Goal: Task Accomplishment & Management: Complete application form

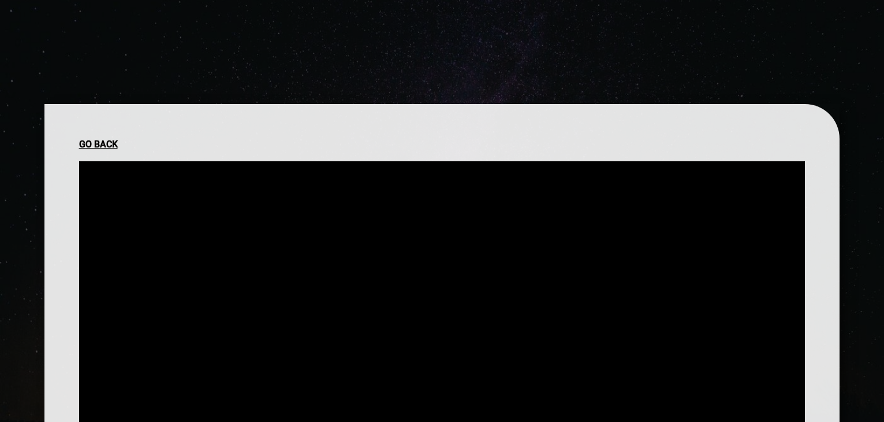
scroll to position [175, 0]
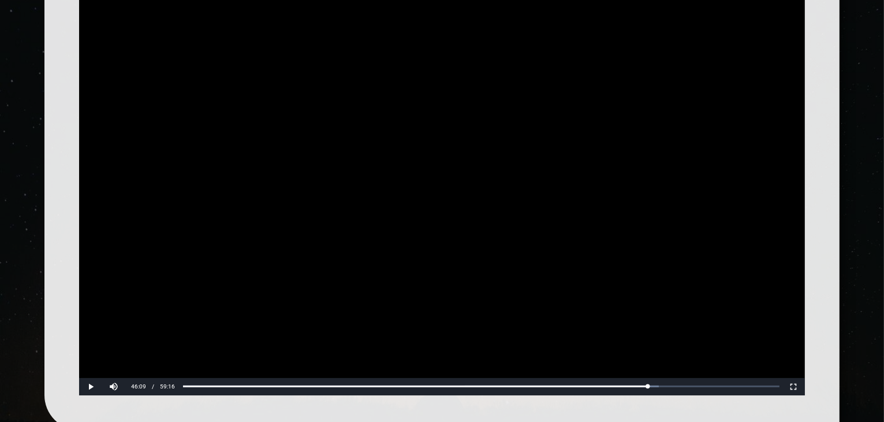
click at [79, 378] on button "Play" at bounding box center [90, 386] width 23 height 17
click at [91, 393] on button "Pause" at bounding box center [90, 386] width 23 height 17
click at [79, 378] on button "Play" at bounding box center [90, 386] width 23 height 17
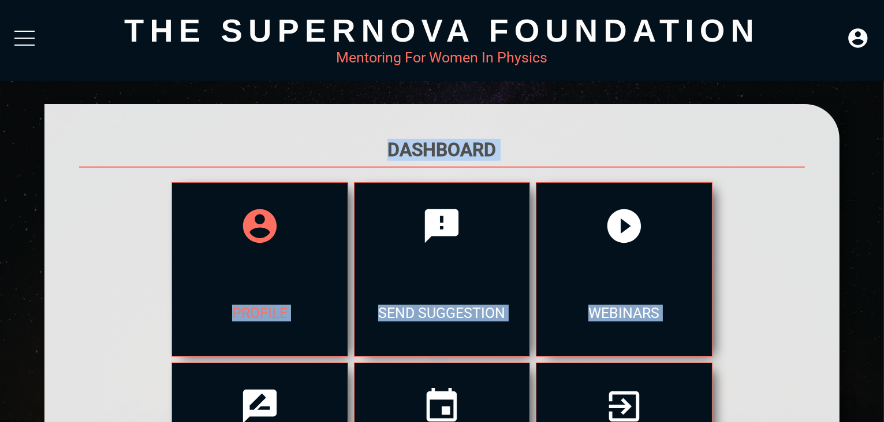
click at [251, 246] on icon at bounding box center [260, 226] width 40 height 40
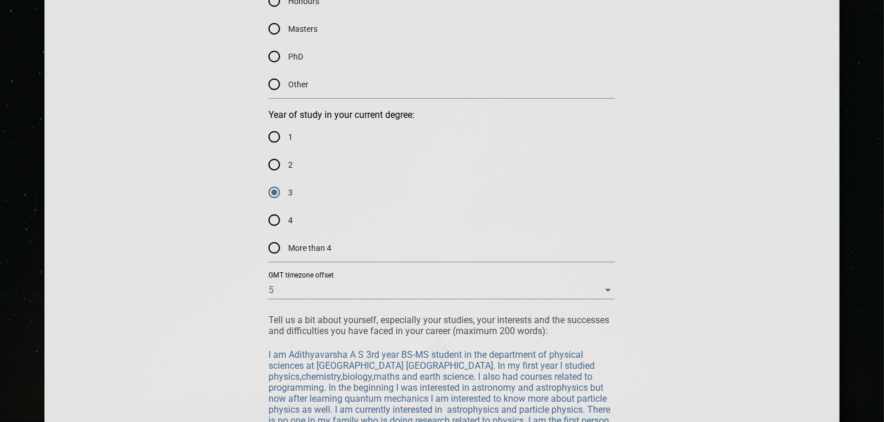
scroll to position [971, 0]
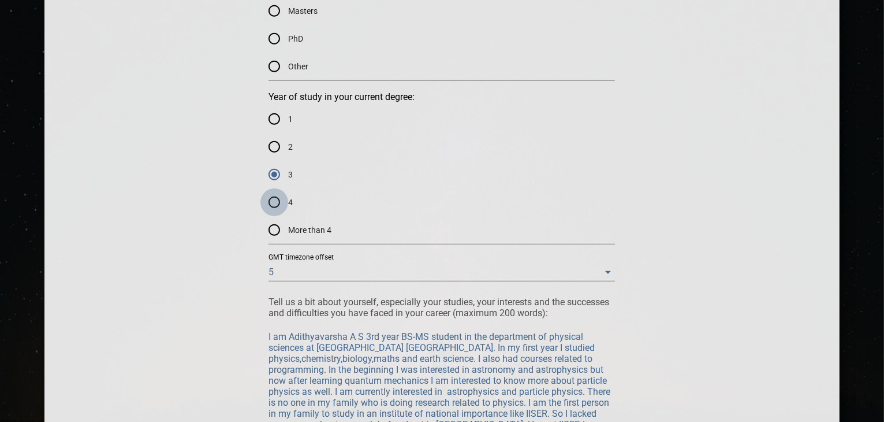
click at [273, 197] on input "4" at bounding box center [275, 202] width 28 height 28
radio input "true"
click at [261, 161] on input "3" at bounding box center [275, 175] width 28 height 28
radio input "true"
click at [274, 202] on input "4" at bounding box center [275, 202] width 28 height 28
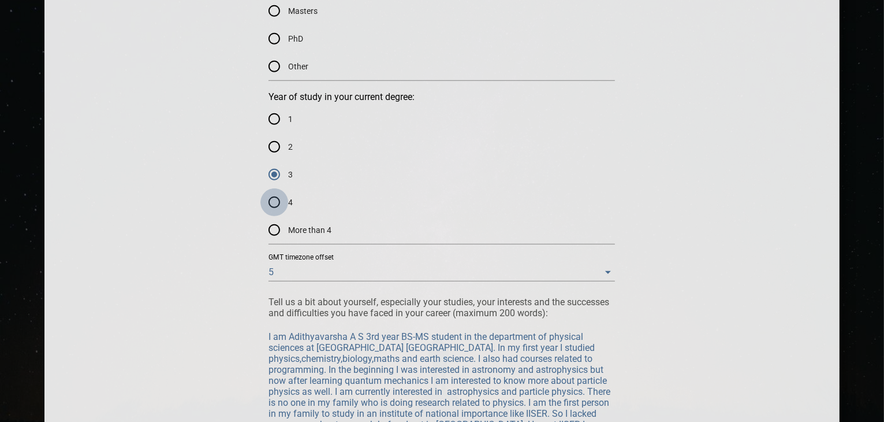
radio input "true"
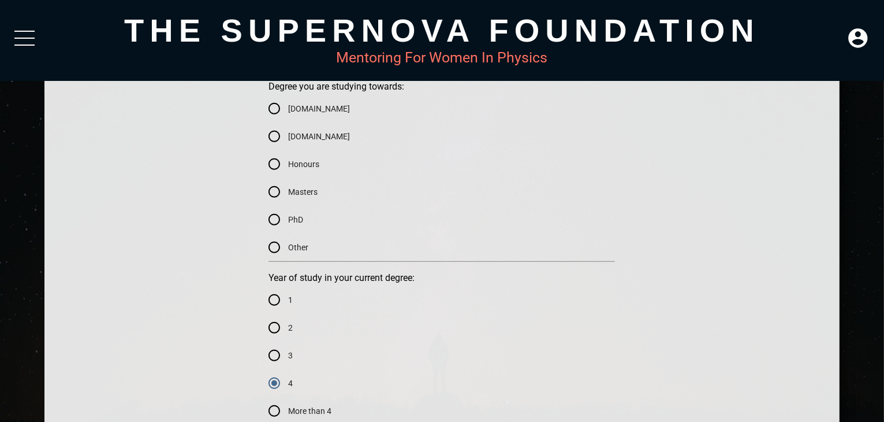
scroll to position [772, 0]
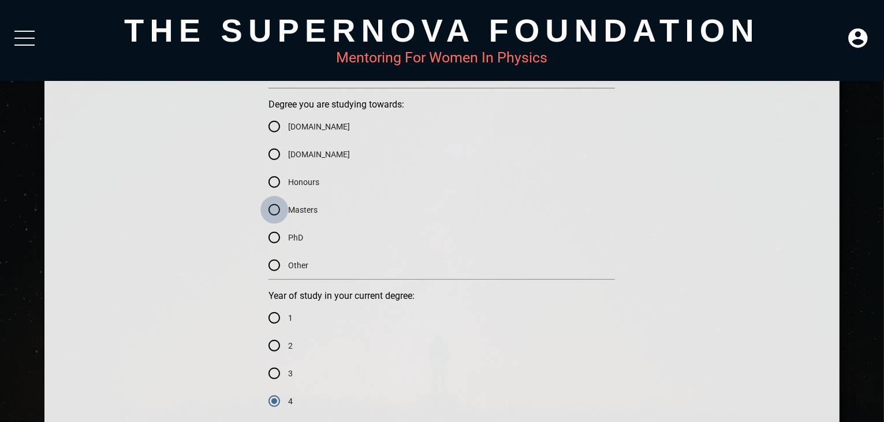
click at [272, 212] on input "Masters" at bounding box center [275, 210] width 28 height 28
radio input "true"
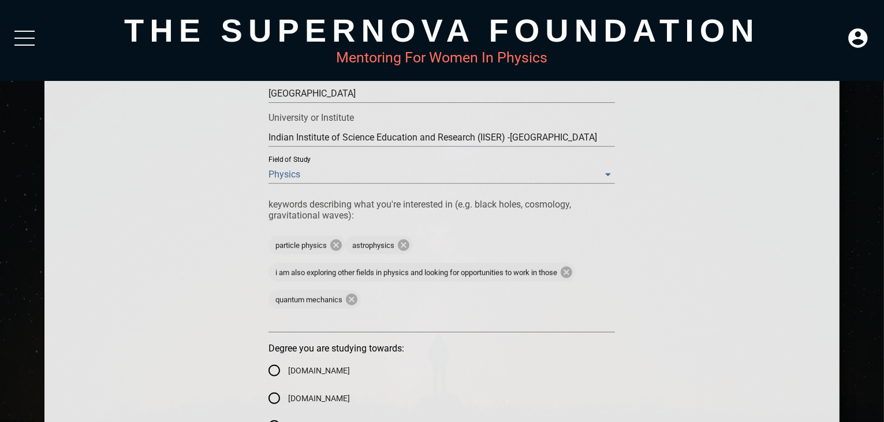
scroll to position [522, 0]
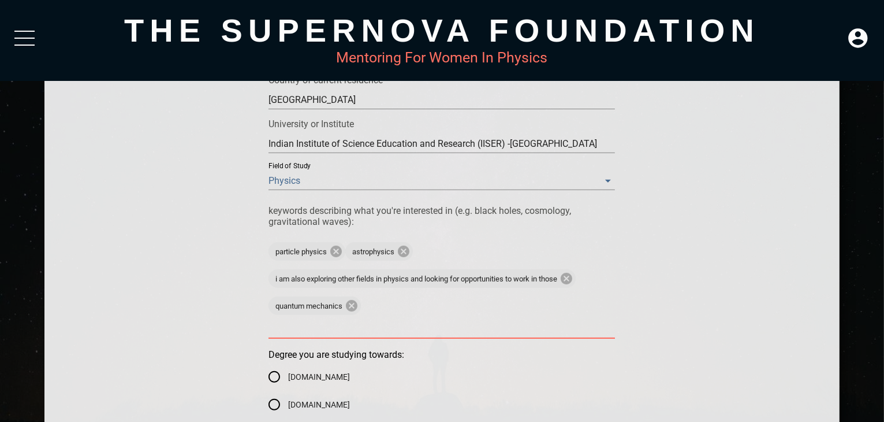
click at [384, 326] on textarea at bounding box center [442, 329] width 347 height 11
type textarea "c"
type textarea "co"
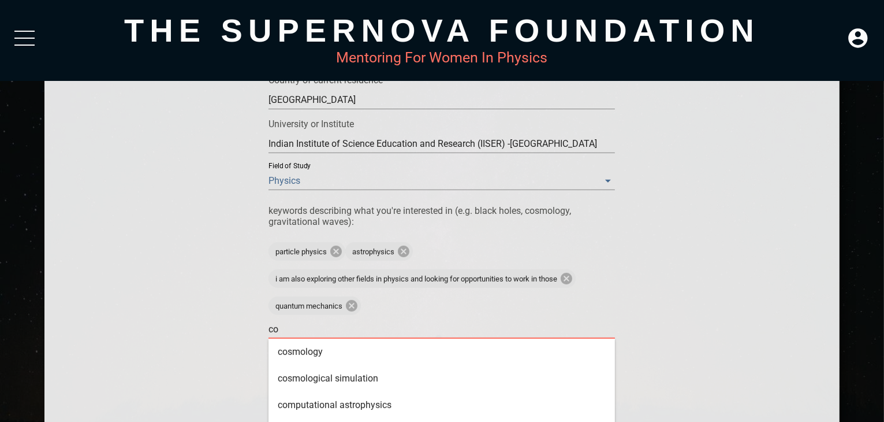
type textarea "con"
type textarea "cond"
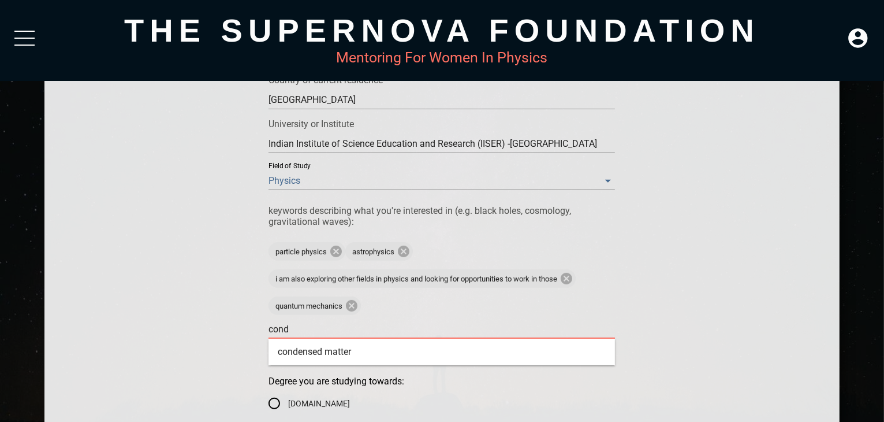
type textarea "conde"
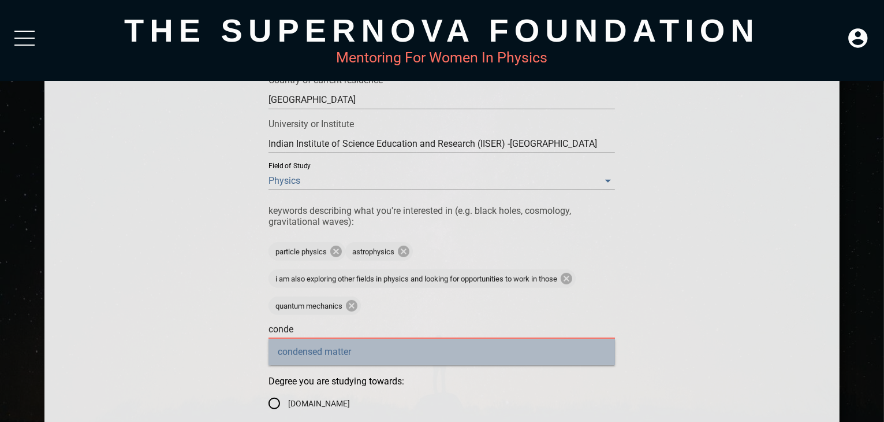
click at [385, 361] on div "condensed matter" at bounding box center [442, 352] width 347 height 27
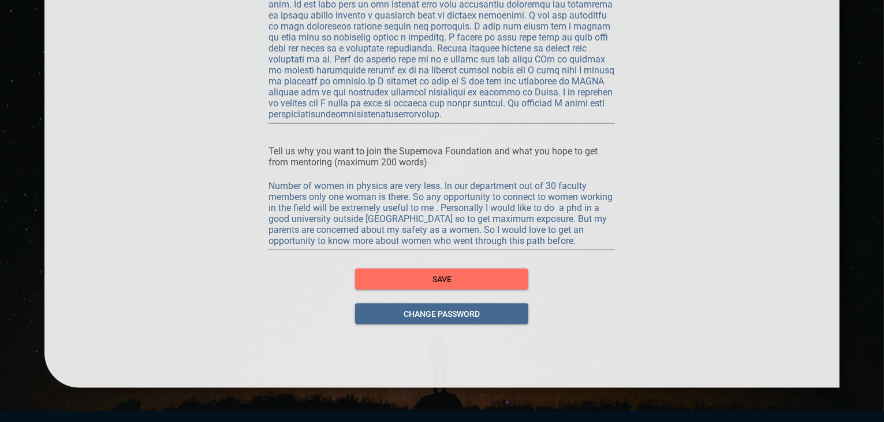
scroll to position [1547, 0]
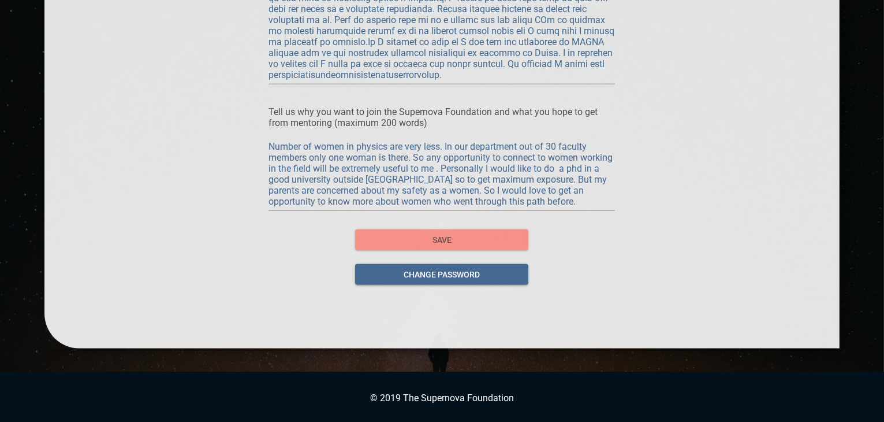
click at [487, 236] on span "save" at bounding box center [442, 240] width 155 height 14
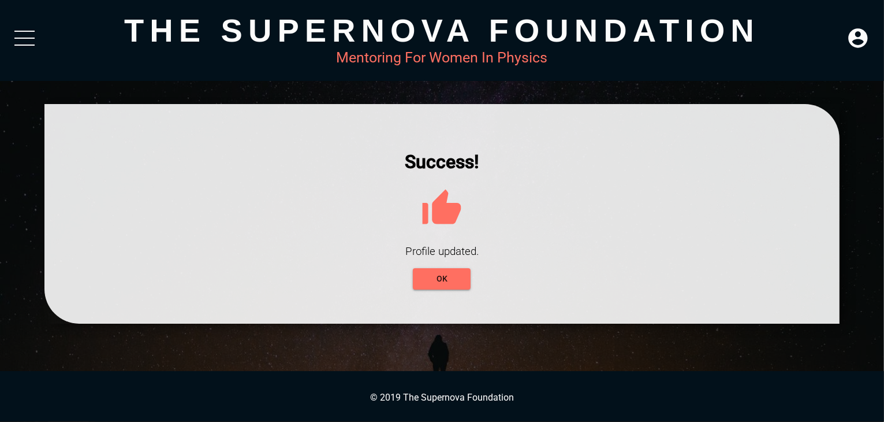
scroll to position [0, 0]
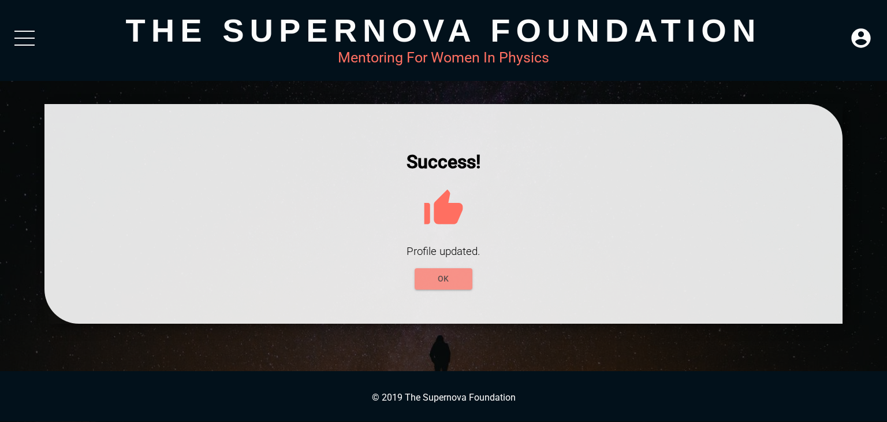
click at [430, 275] on span "OK" at bounding box center [443, 279] width 39 height 14
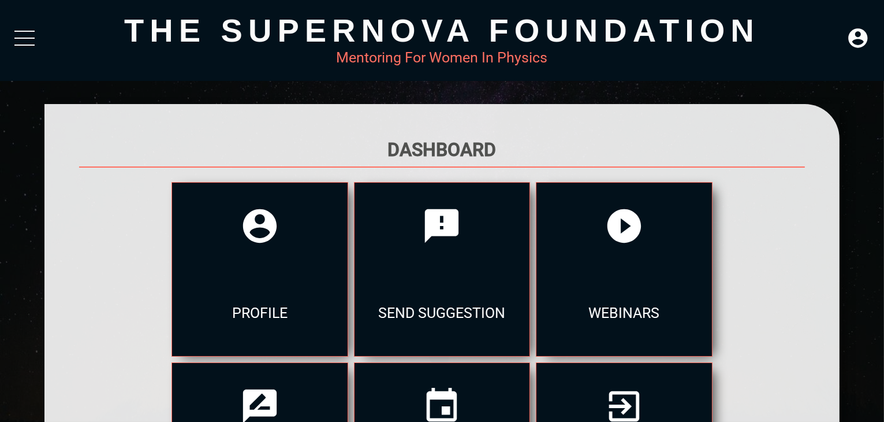
click at [21, 53] on div "The Supernova Foundation Mentoring For Women In Physics" at bounding box center [442, 40] width 884 height 81
click at [254, 336] on div "profile" at bounding box center [259, 312] width 175 height 87
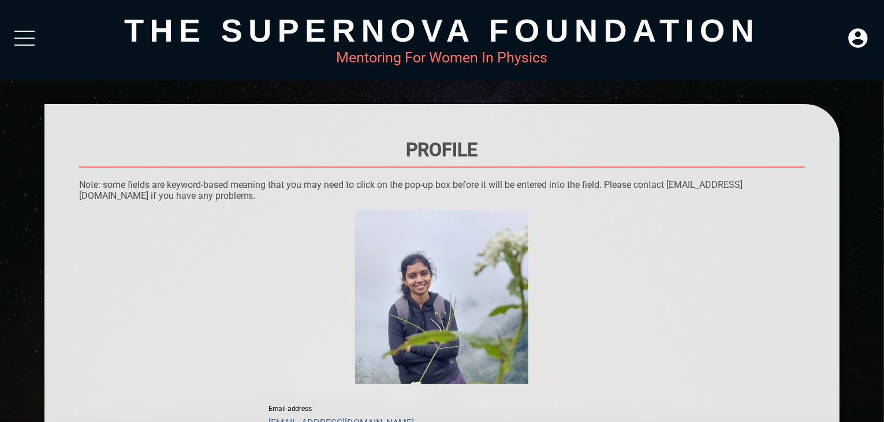
click at [12, 29] on div "The Supernova Foundation Mentoring For Women In Physics" at bounding box center [442, 40] width 884 height 81
click at [24, 36] on div at bounding box center [24, 41] width 20 height 21
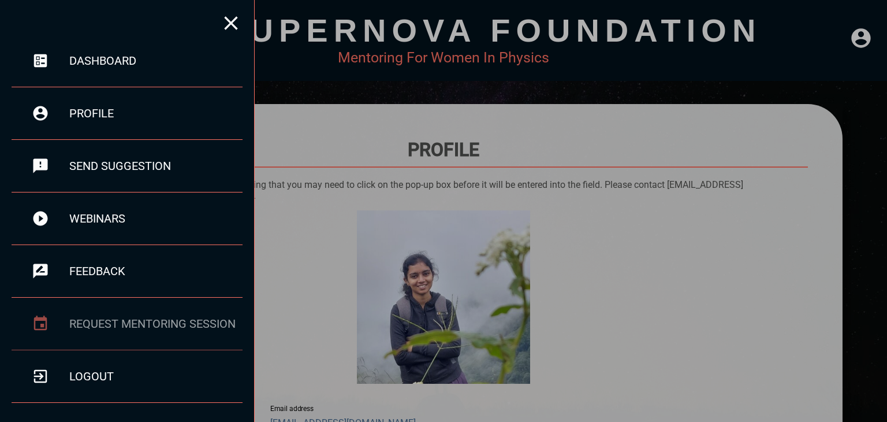
click at [142, 322] on div "Request Mentoring Session" at bounding box center [155, 324] width 173 height 14
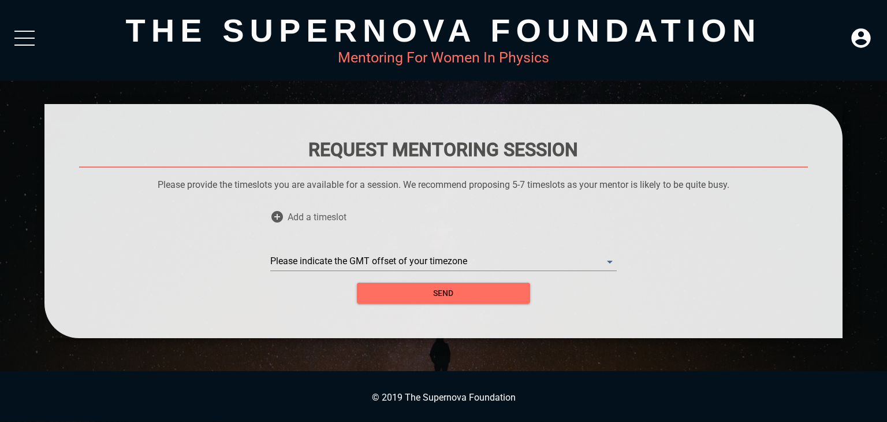
click at [320, 207] on span "Add a timeslot" at bounding box center [317, 216] width 59 height 35
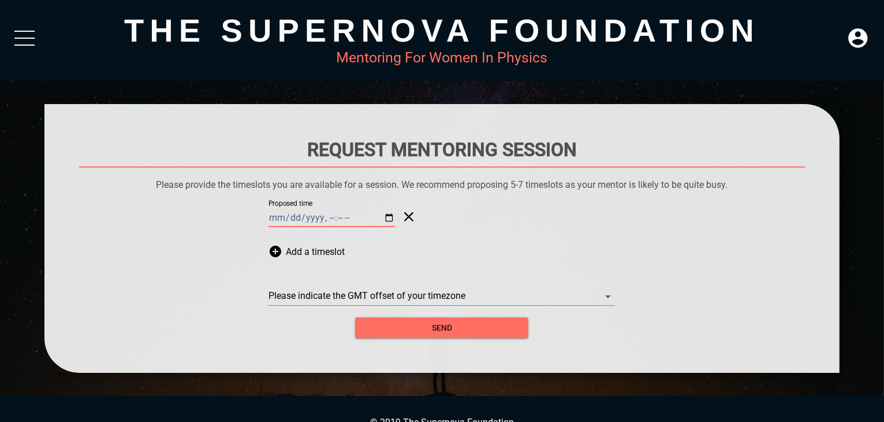
click at [367, 218] on input "Proposed time" at bounding box center [332, 218] width 127 height 18
type input "[DATE]T17:00"
click at [284, 250] on div "Add a timeslot" at bounding box center [442, 251] width 347 height 35
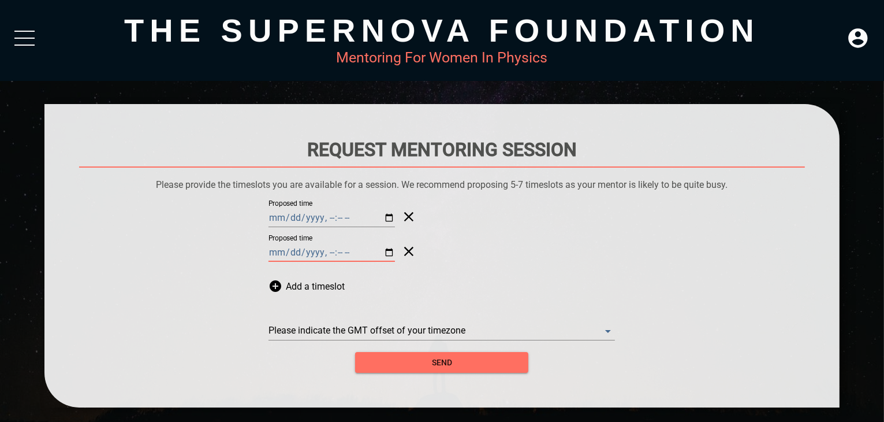
click at [367, 252] on input "Proposed time" at bounding box center [332, 252] width 127 height 18
click at [555, 207] on div "Proposed time" at bounding box center [442, 216] width 347 height 35
click at [371, 252] on input "Proposed time" at bounding box center [332, 252] width 127 height 18
type input "[DATE]T18:00"
click at [441, 255] on div "Proposed time" at bounding box center [442, 251] width 347 height 35
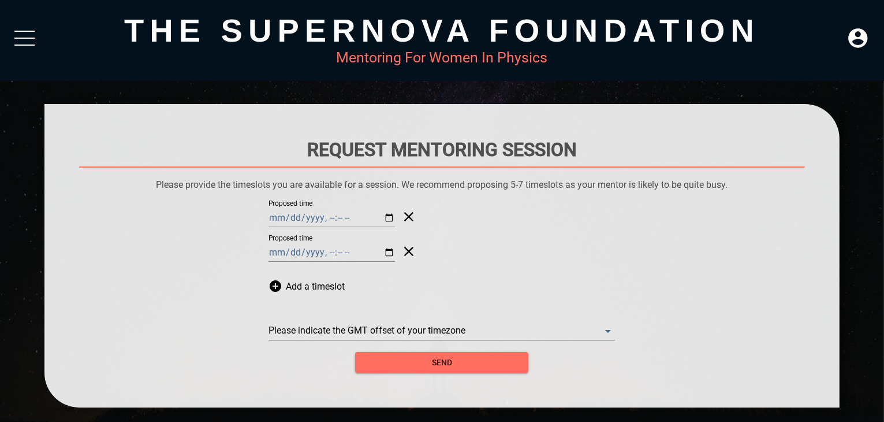
click at [441, 255] on div "Proposed time" at bounding box center [442, 251] width 347 height 35
click at [322, 280] on span "Add a timeslot" at bounding box center [315, 286] width 59 height 35
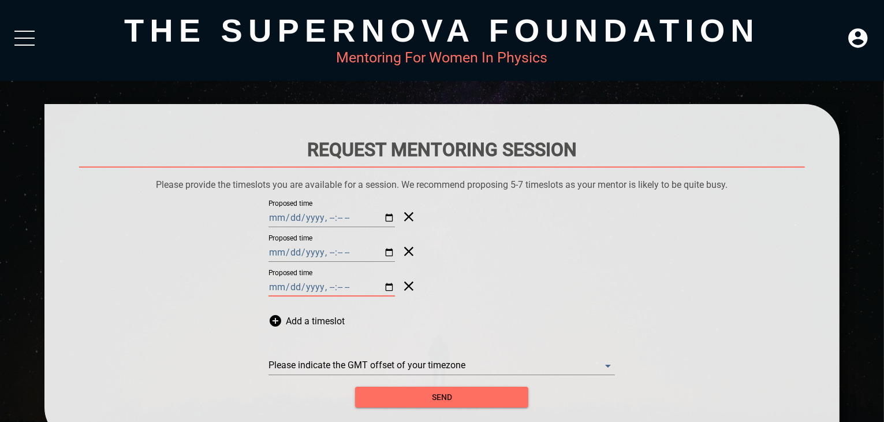
click at [367, 287] on input "Proposed time" at bounding box center [332, 287] width 127 height 18
type input "[DATE]T19:00"
click at [304, 324] on span "Add a timeslot" at bounding box center [315, 320] width 59 height 35
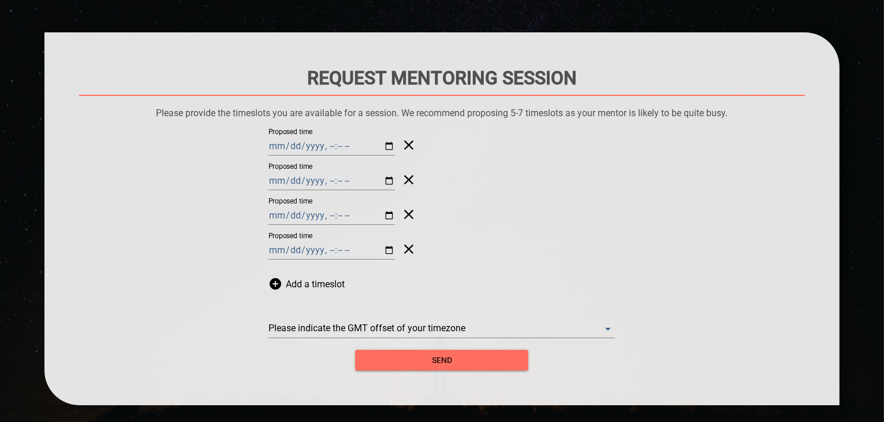
scroll to position [95, 0]
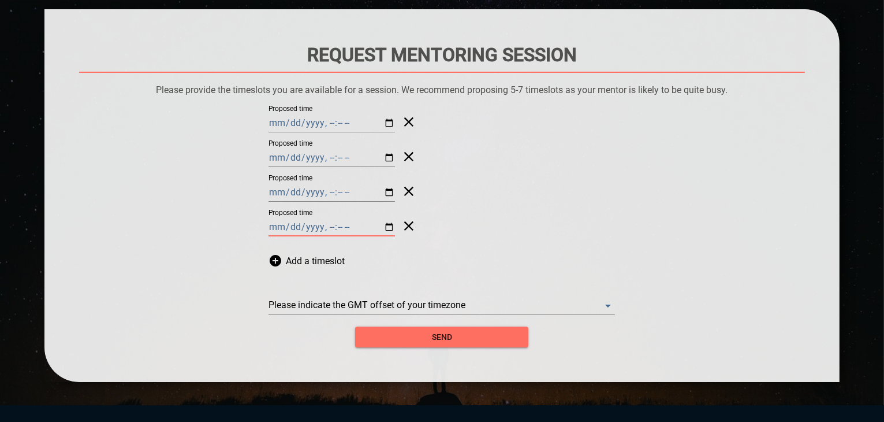
click at [369, 225] on input "Proposed time" at bounding box center [332, 227] width 127 height 18
type input "[DATE]T20:00"
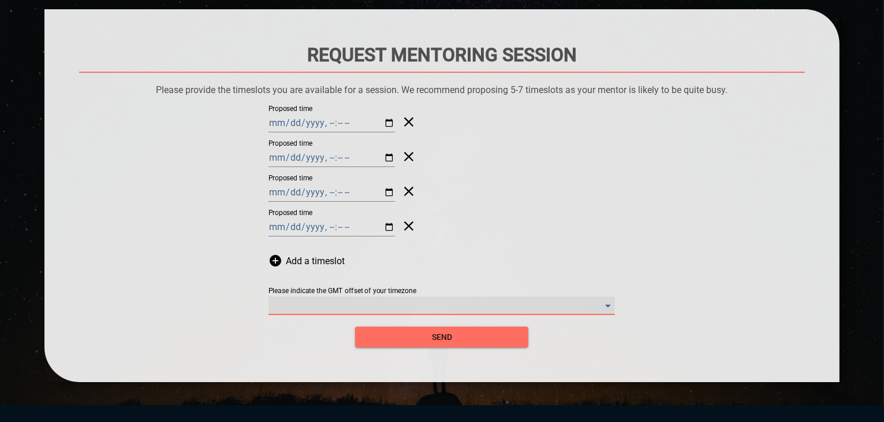
click at [425, 300] on timezone "​" at bounding box center [442, 305] width 347 height 18
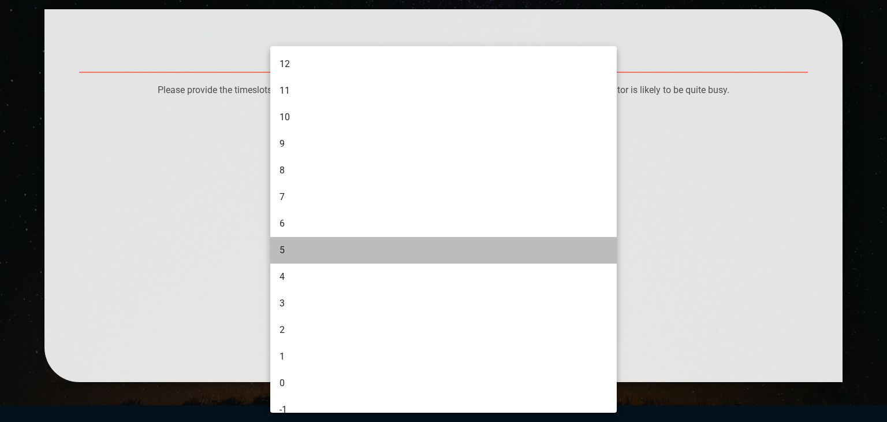
click at [319, 254] on li "5" at bounding box center [445, 250] width 350 height 27
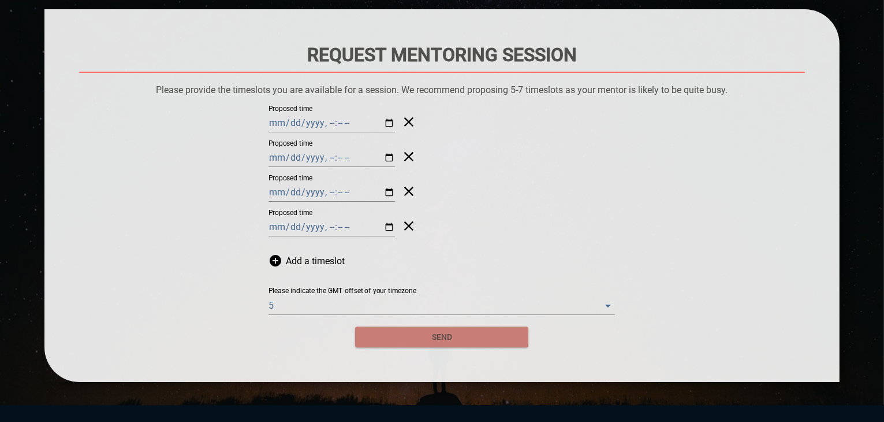
click at [444, 339] on span "send" at bounding box center [442, 337] width 155 height 14
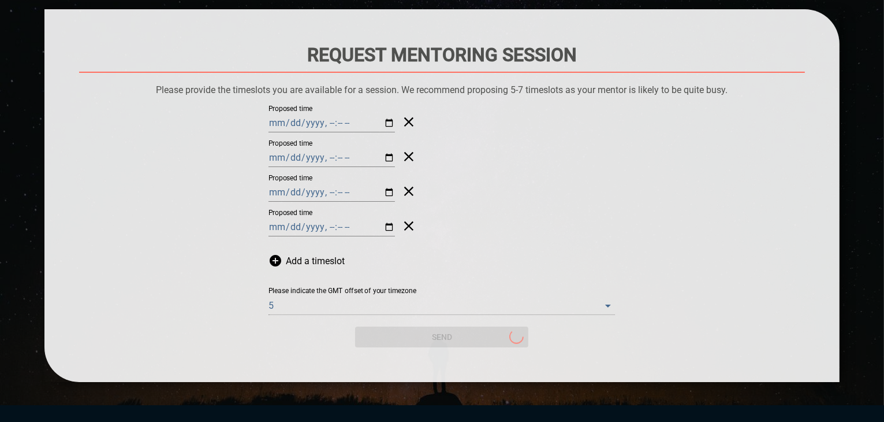
scroll to position [0, 0]
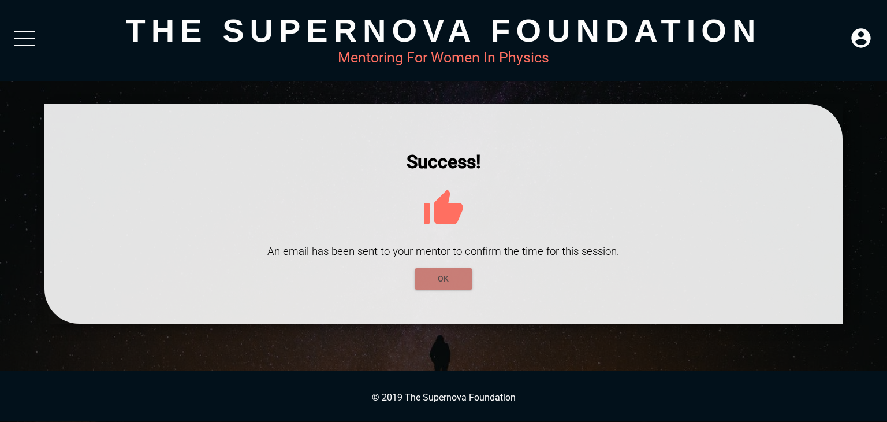
click at [446, 281] on span "OK" at bounding box center [443, 279] width 39 height 14
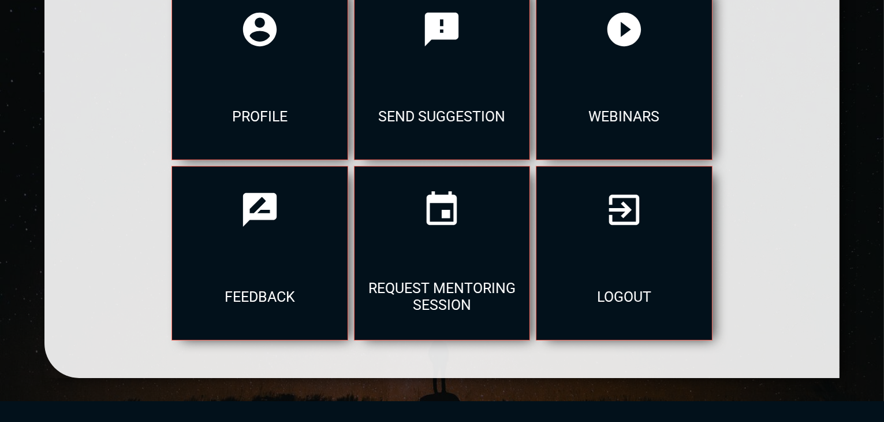
scroll to position [198, 0]
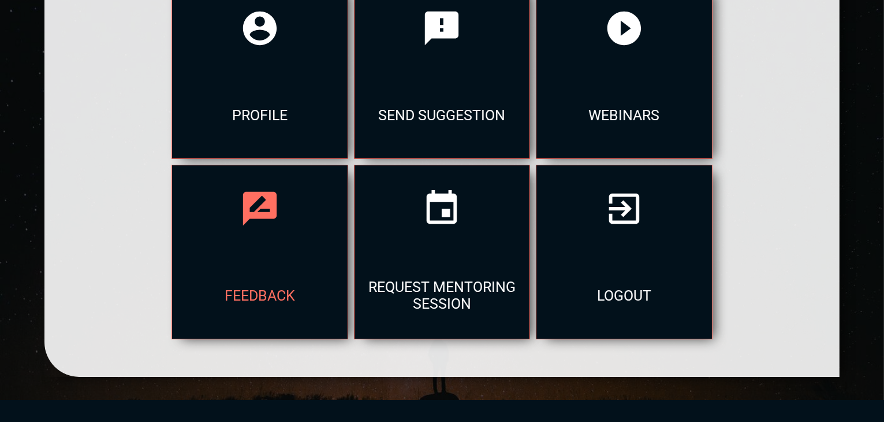
click at [272, 266] on div "feedback" at bounding box center [259, 295] width 175 height 87
